Goal: Check status: Check status

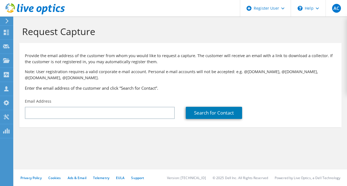
click at [22, 9] on icon at bounding box center [35, 8] width 59 height 11
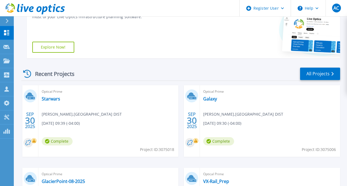
scroll to position [109, 0]
click at [52, 97] on link "Starwars" at bounding box center [51, 99] width 18 height 6
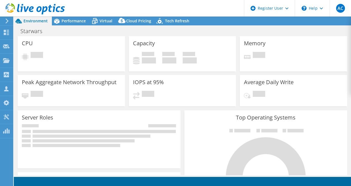
select select "USD"
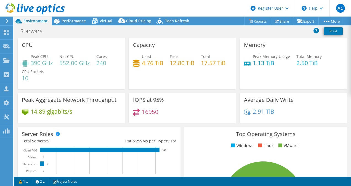
click at [19, 8] on icon at bounding box center [35, 8] width 59 height 11
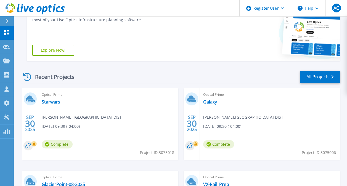
scroll to position [113, 0]
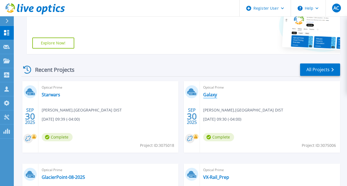
click at [212, 94] on link "Galaxy" at bounding box center [210, 95] width 14 height 6
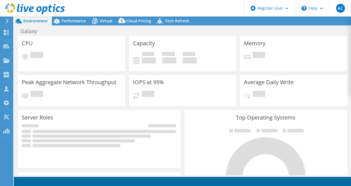
select select "USD"
